Goal: Information Seeking & Learning: Learn about a topic

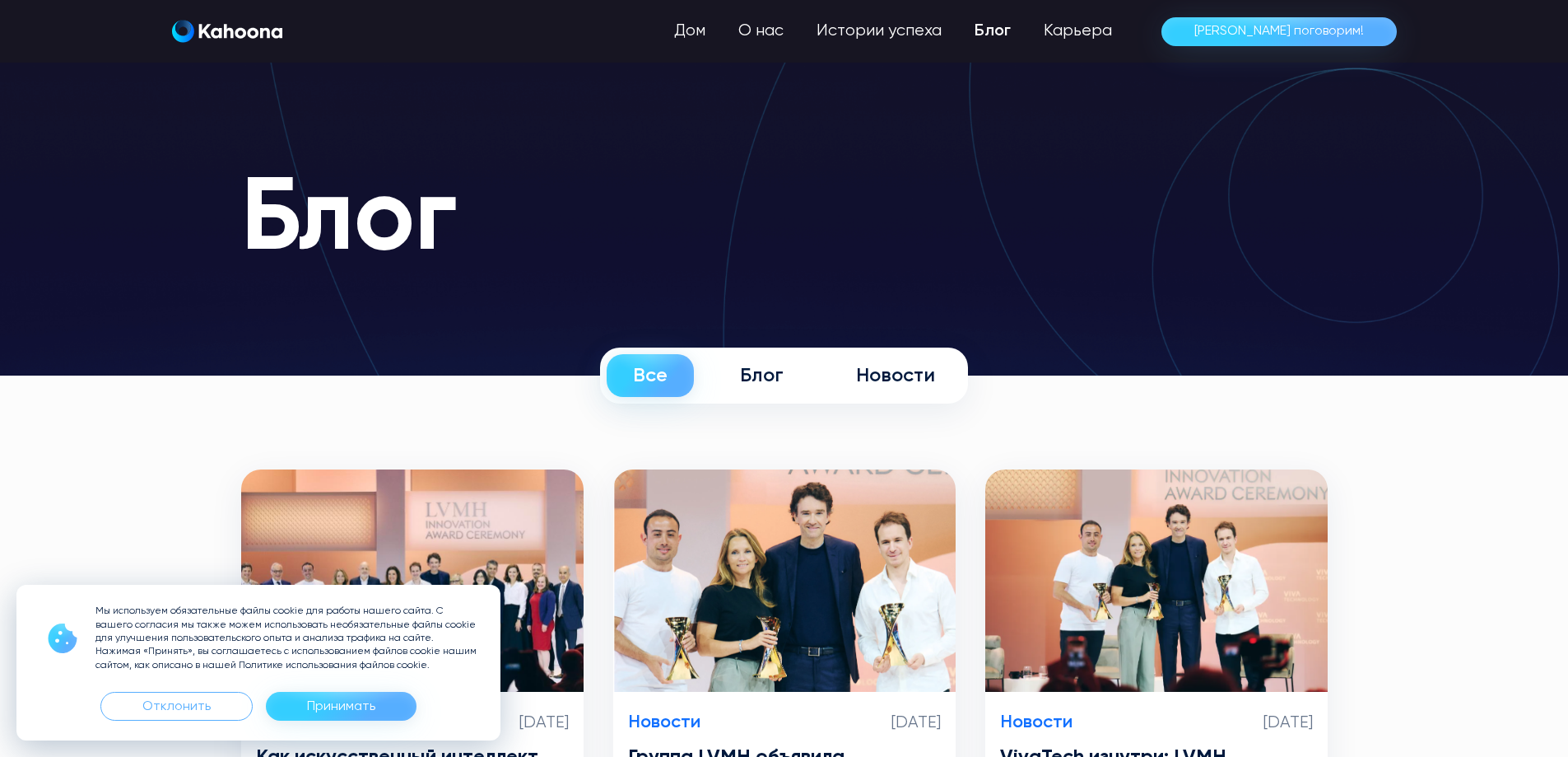
drag, startPoint x: 334, startPoint y: 706, endPoint x: 373, endPoint y: 706, distance: 39.0
click at [334, 706] on font "Принимать" at bounding box center [341, 706] width 68 height 13
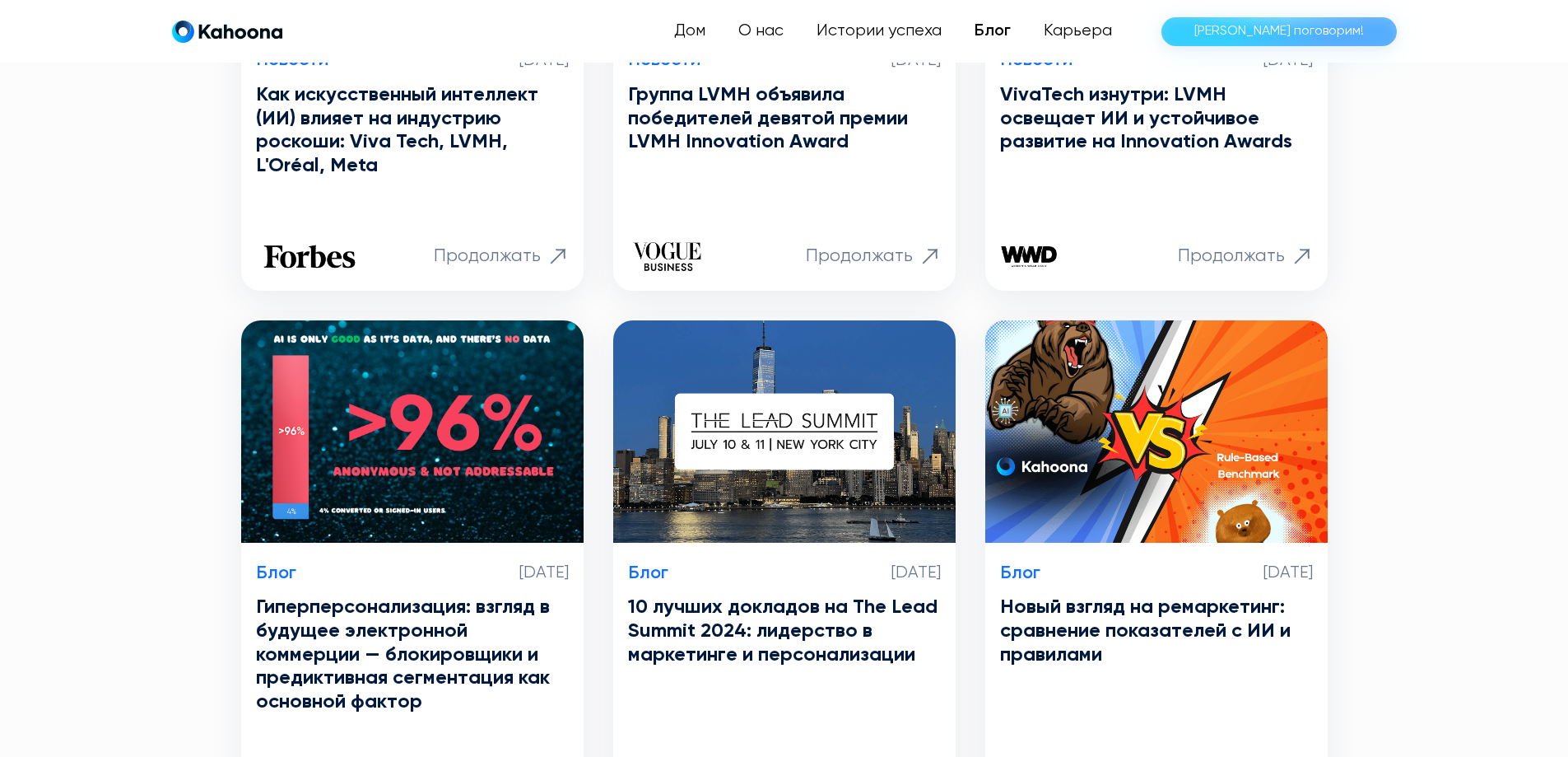
scroll to position [663, 0]
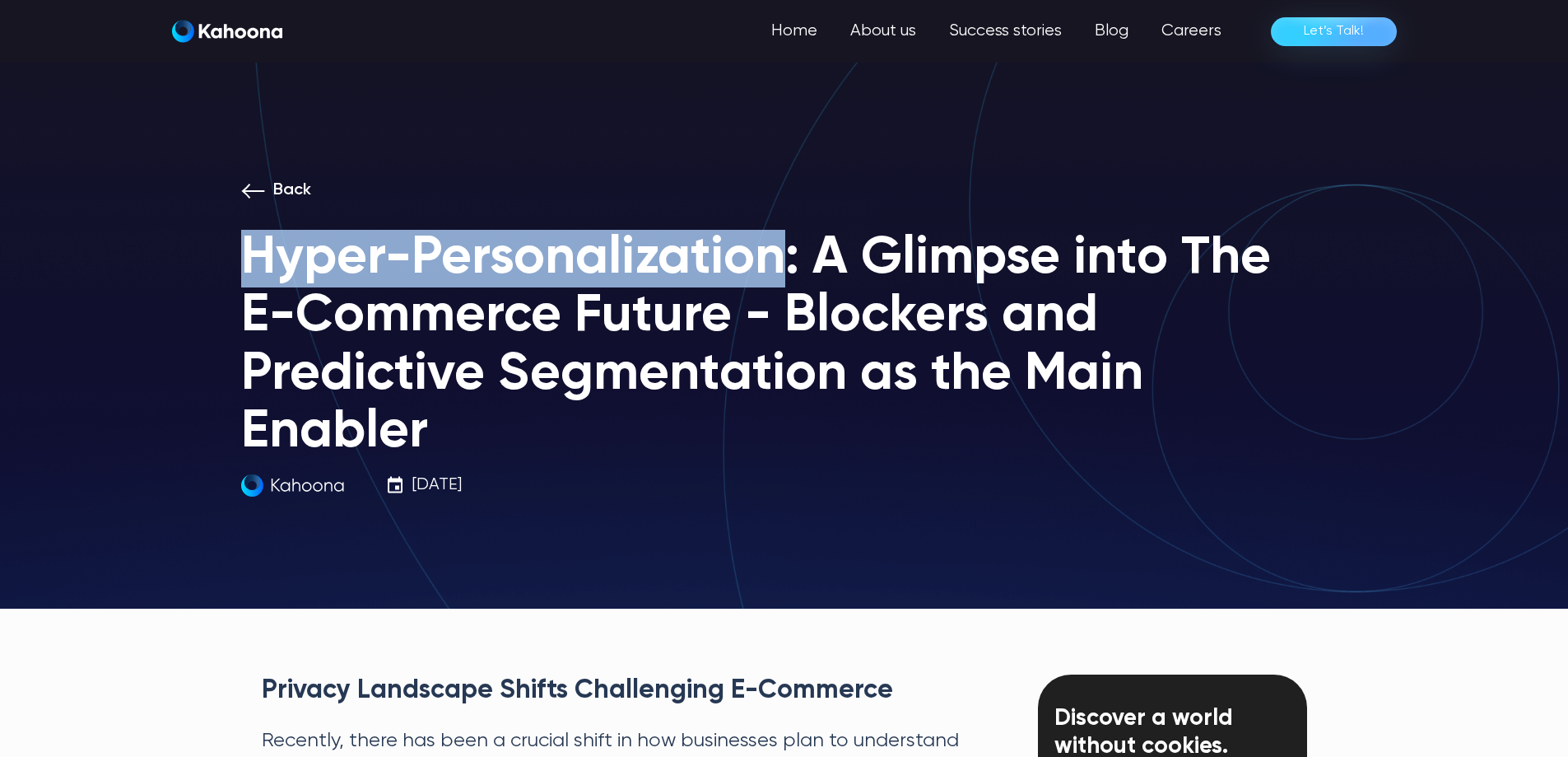
drag, startPoint x: 245, startPoint y: 254, endPoint x: 774, endPoint y: 256, distance: 529.0
click at [774, 256] on h1 "Hyper-Personalization: A Glimpse into The E-Commerce Future - Blockers and Pred…" at bounding box center [784, 346] width 1086 height 232
copy h1 "Hyper-Personalization"
